Goal: Check status: Check status

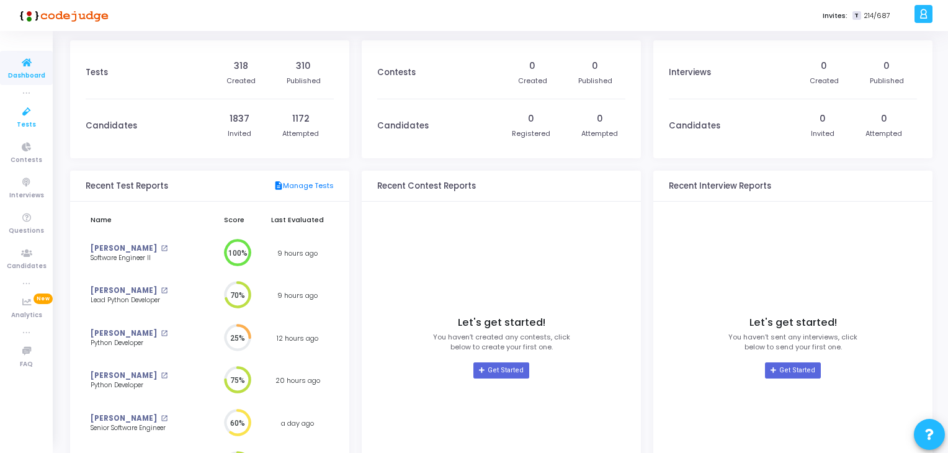
click at [30, 115] on icon at bounding box center [27, 112] width 26 height 16
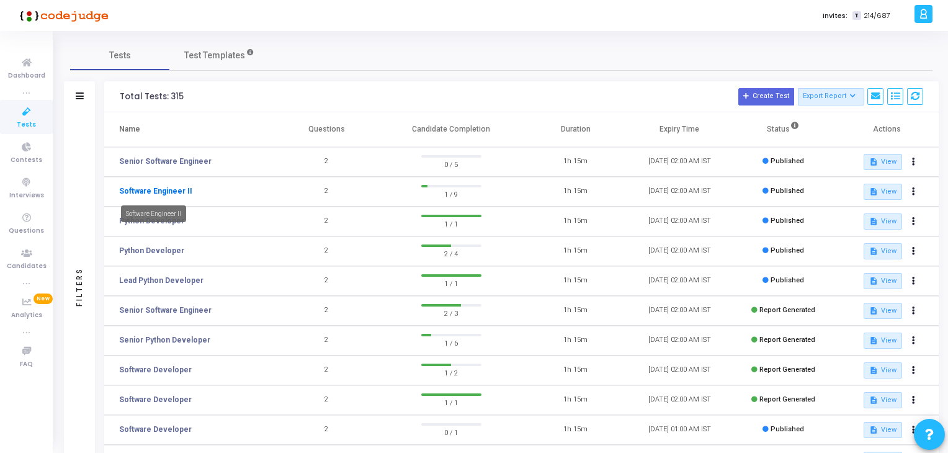
click at [134, 192] on link "Software Engineer II" at bounding box center [155, 190] width 73 height 11
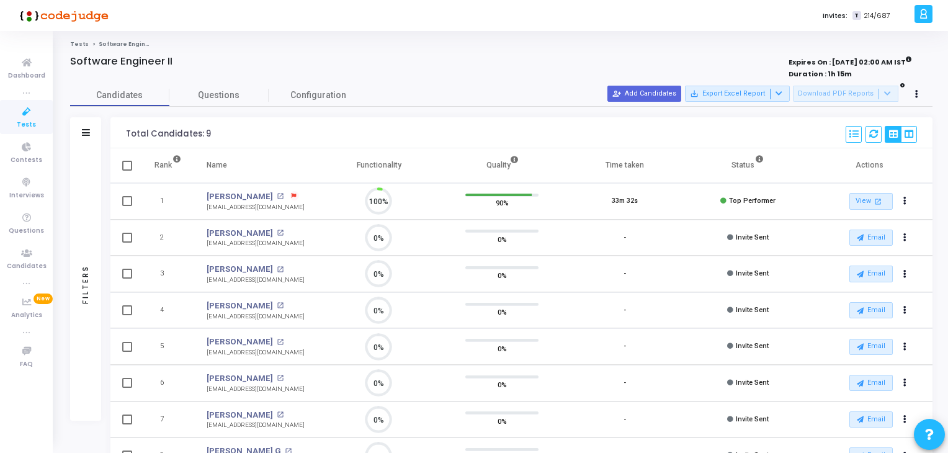
scroll to position [25, 32]
click at [235, 194] on link "[PERSON_NAME]" at bounding box center [239, 196] width 66 height 12
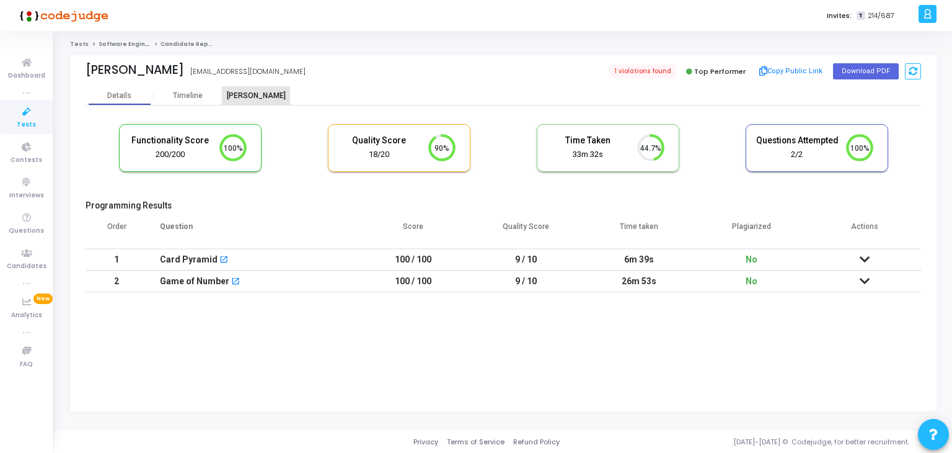
click at [248, 89] on div "[PERSON_NAME]" at bounding box center [256, 95] width 68 height 19
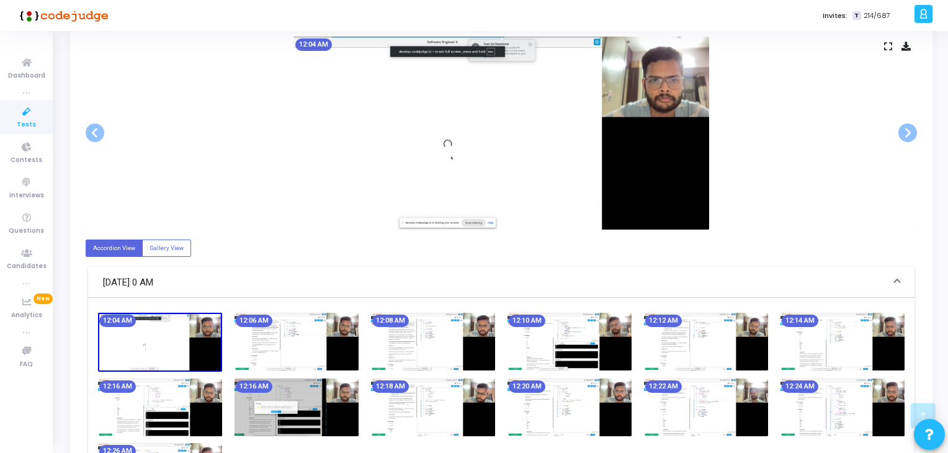
click at [625, 327] on img at bounding box center [569, 342] width 124 height 58
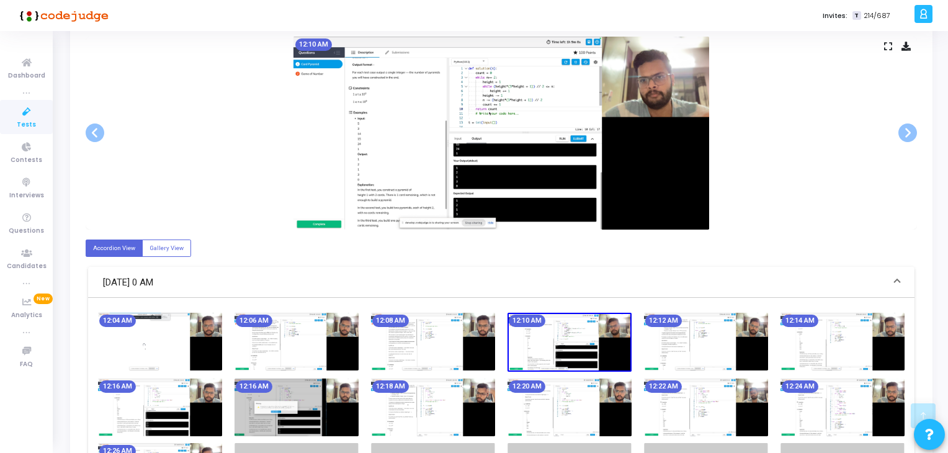
click at [752, 348] on img at bounding box center [706, 342] width 124 height 58
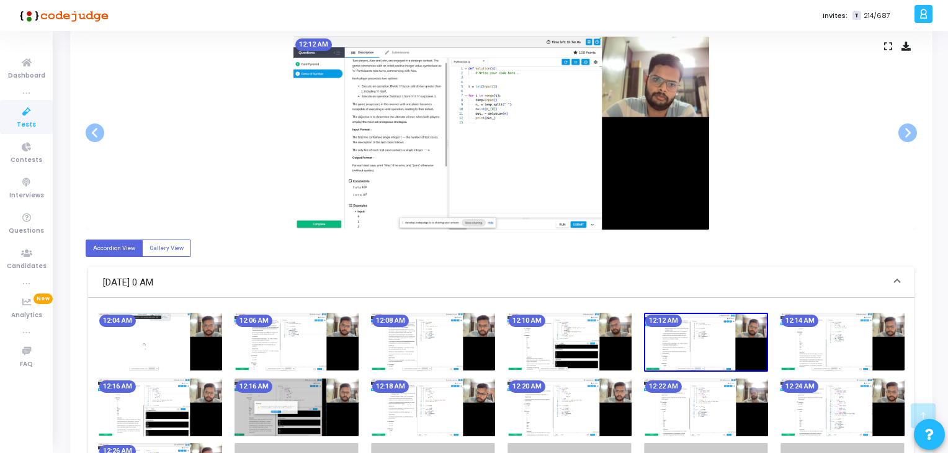
click at [821, 344] on img at bounding box center [842, 342] width 124 height 58
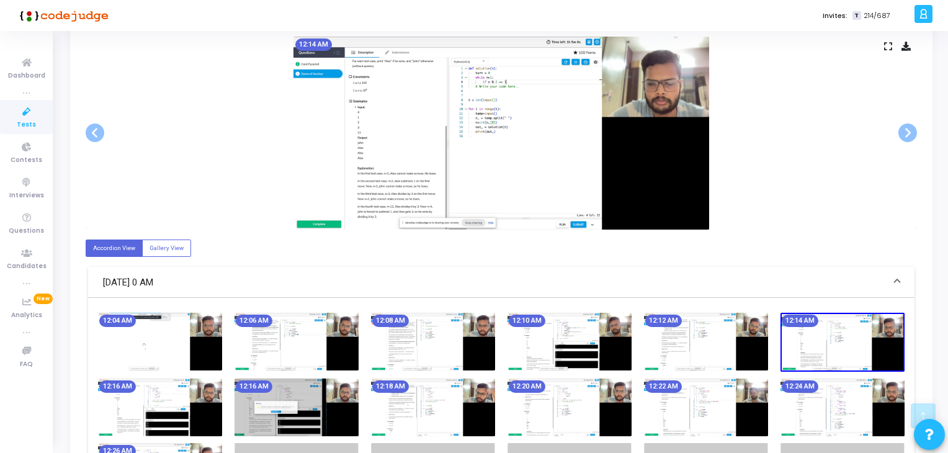
click at [845, 397] on img at bounding box center [842, 407] width 124 height 58
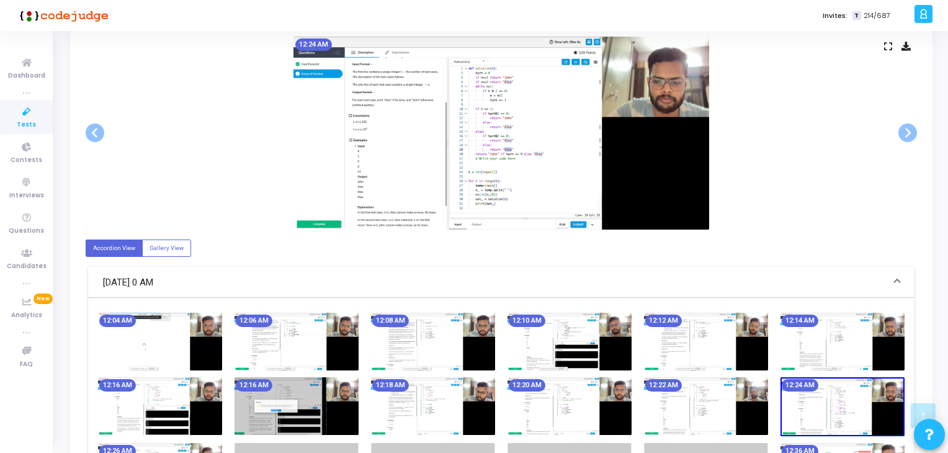
click at [734, 413] on img at bounding box center [706, 406] width 124 height 58
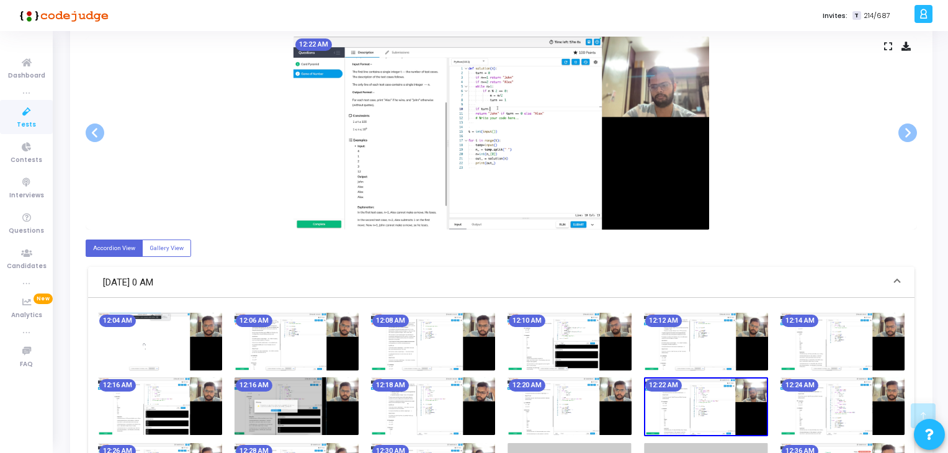
click at [590, 413] on img at bounding box center [569, 406] width 124 height 58
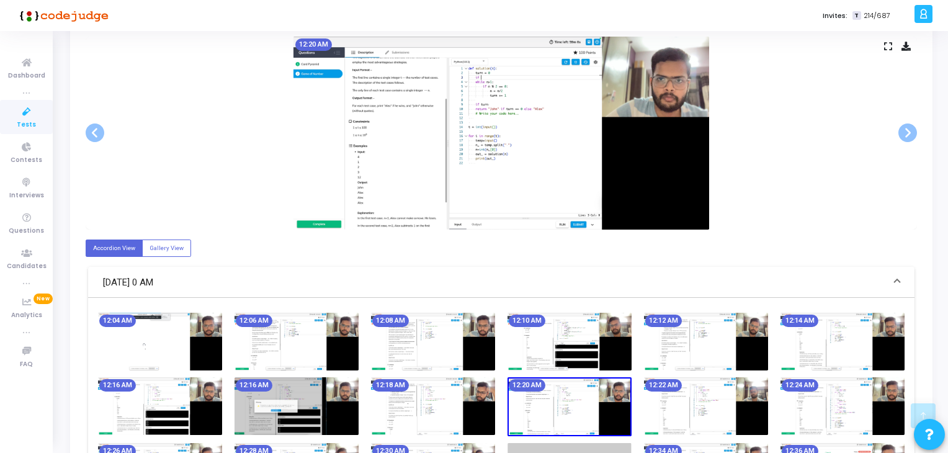
click at [451, 407] on img at bounding box center [433, 406] width 124 height 58
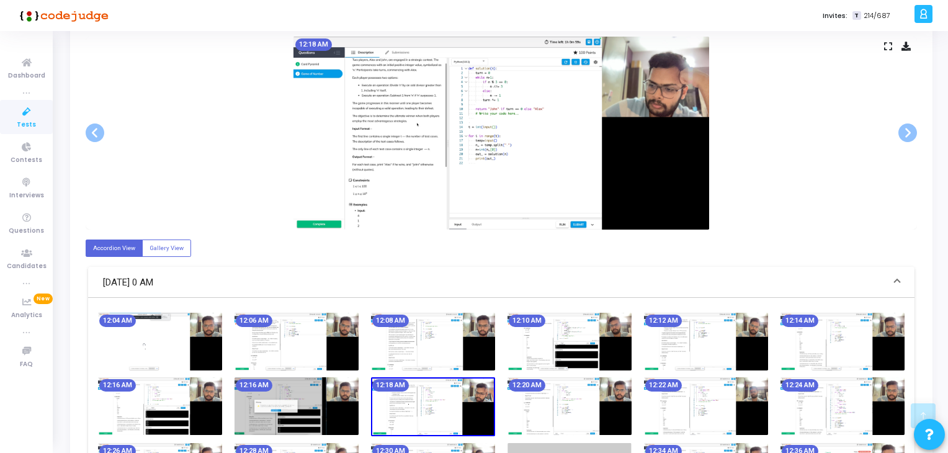
click at [350, 399] on img at bounding box center [296, 406] width 124 height 58
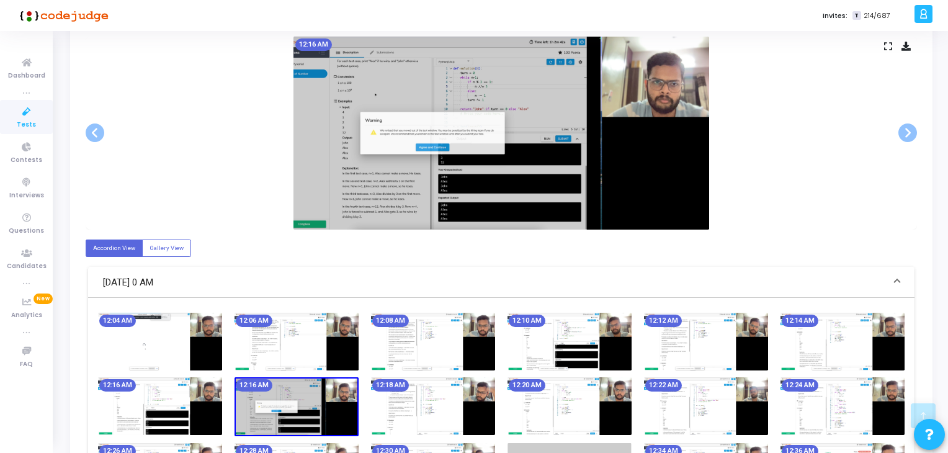
click at [272, 401] on img at bounding box center [296, 406] width 124 height 59
click at [201, 401] on img at bounding box center [160, 406] width 124 height 58
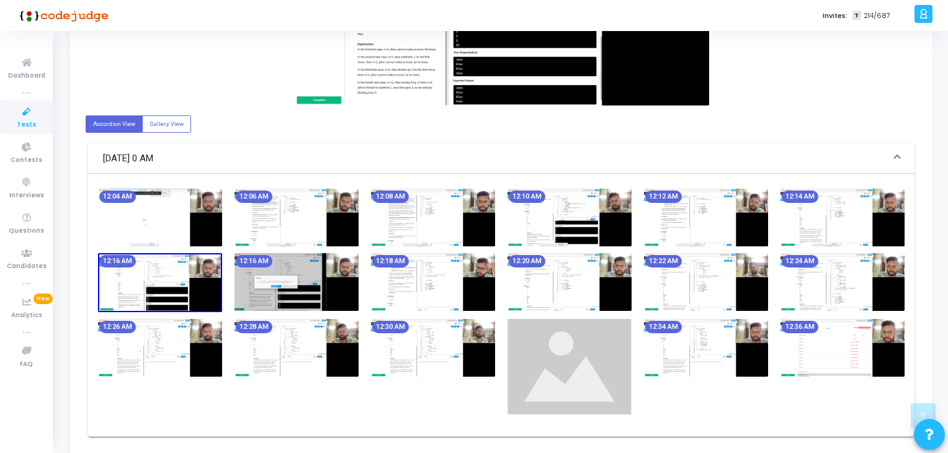
click at [203, 362] on img at bounding box center [160, 348] width 124 height 58
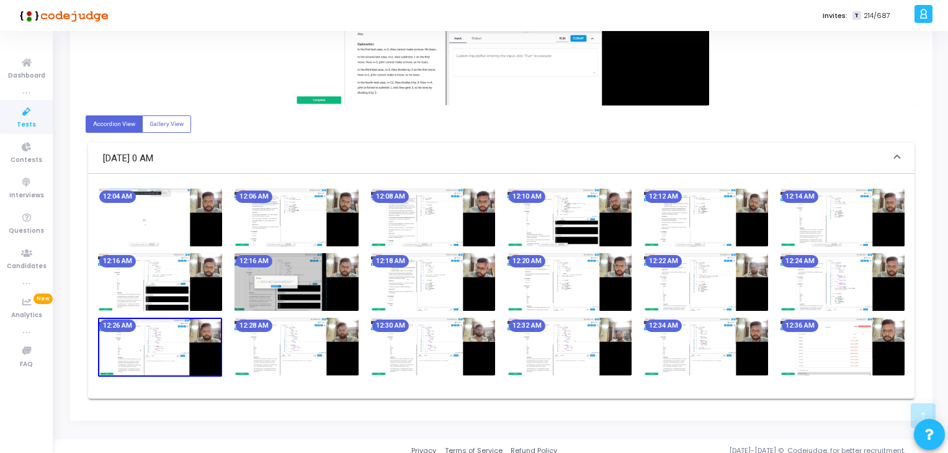
click at [354, 352] on img at bounding box center [296, 346] width 124 height 58
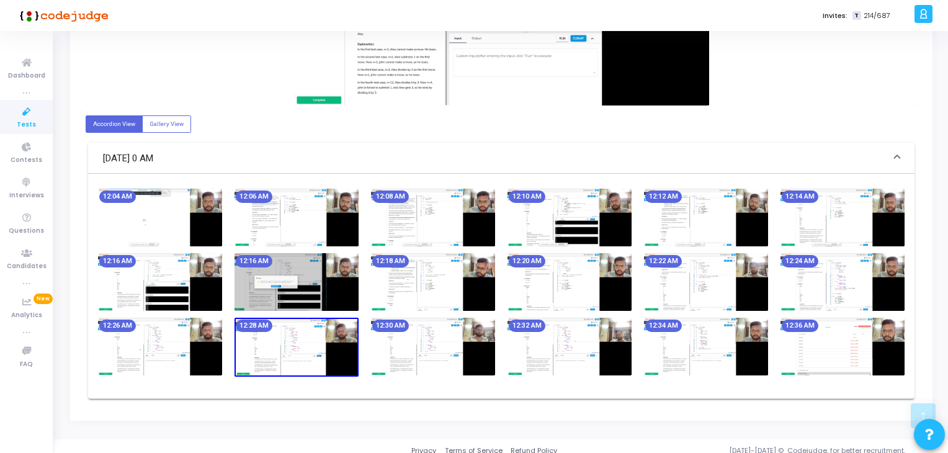
click at [476, 350] on img at bounding box center [433, 346] width 124 height 58
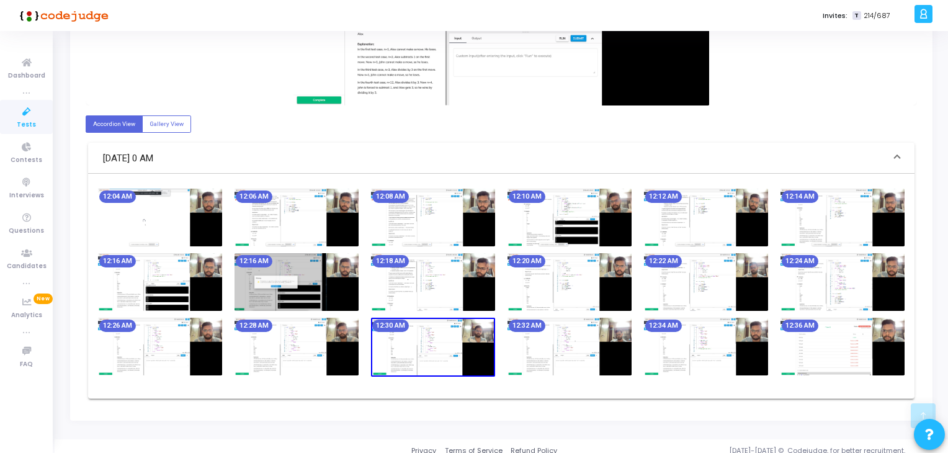
click at [603, 349] on img at bounding box center [569, 346] width 124 height 58
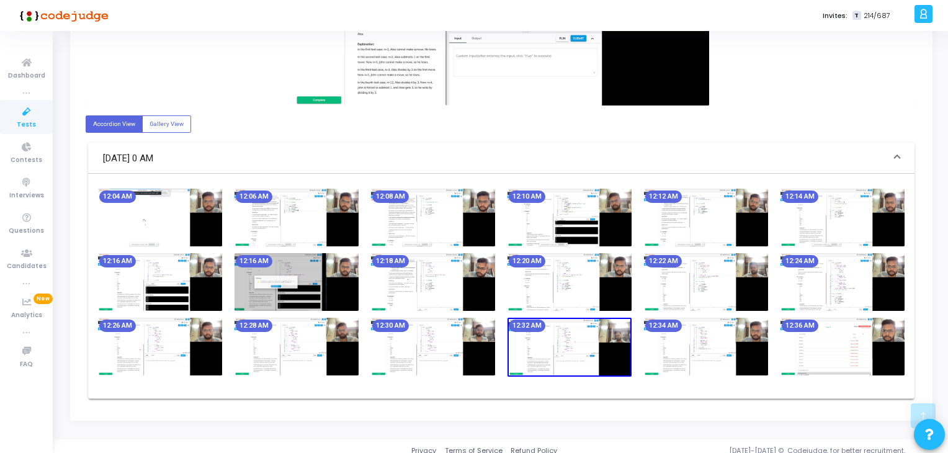
click at [734, 348] on img at bounding box center [706, 346] width 124 height 58
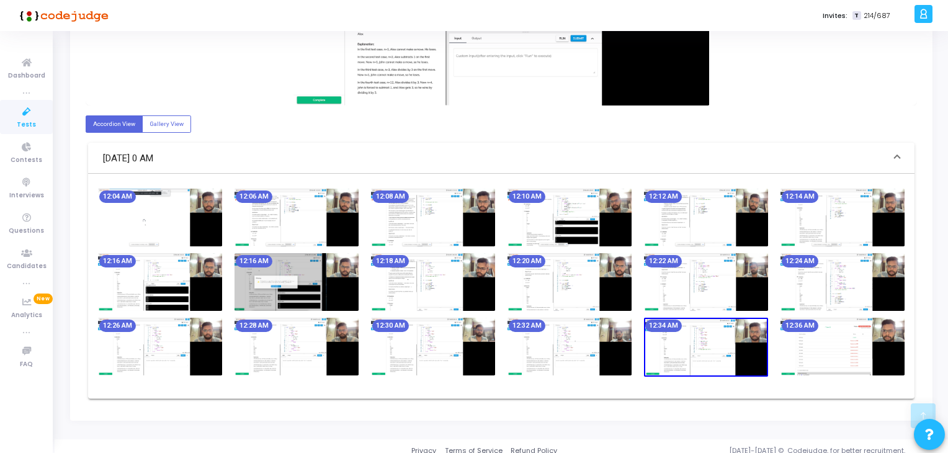
click at [853, 352] on img at bounding box center [842, 346] width 124 height 58
